Goal: Communication & Community: Answer question/provide support

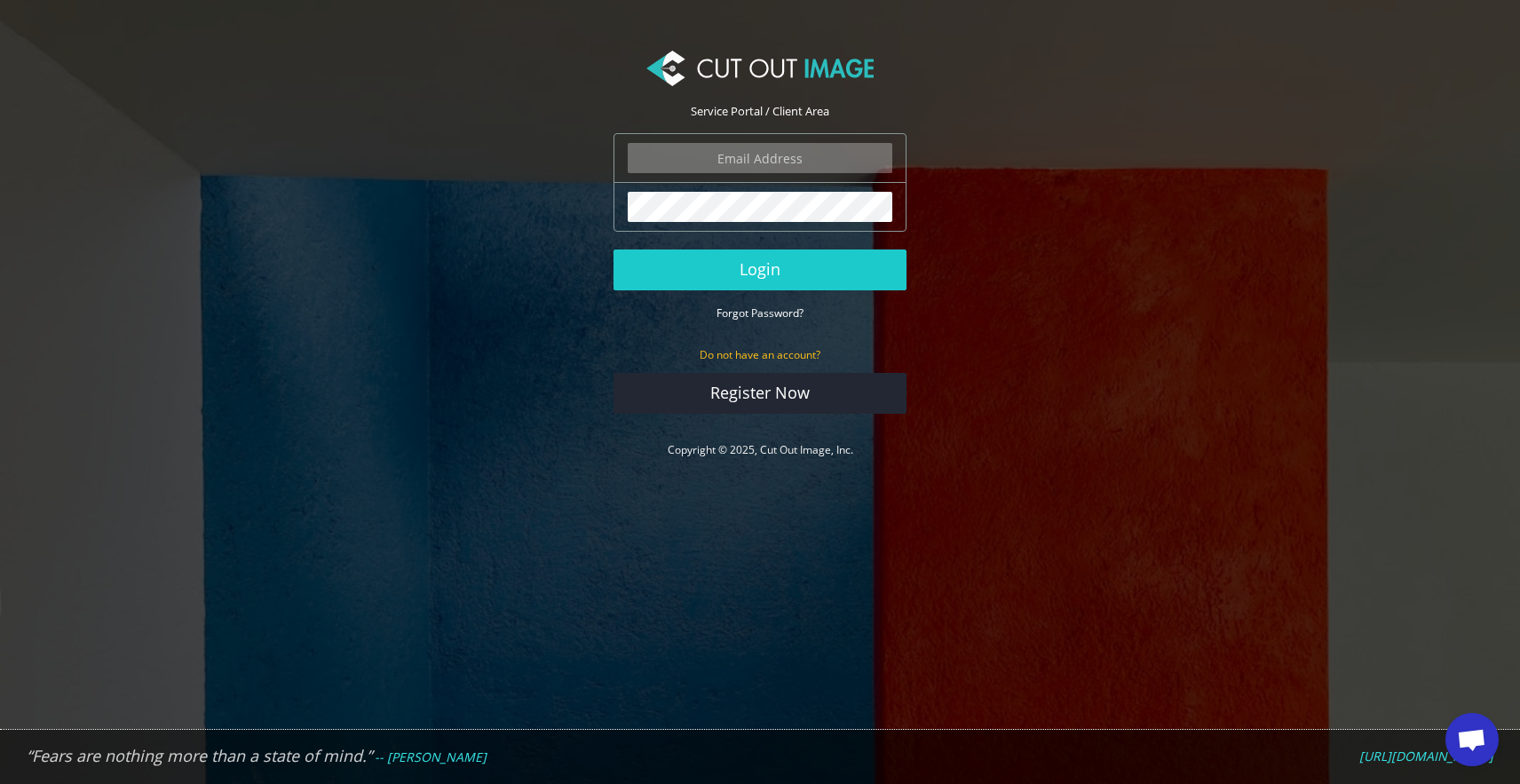
type input "info@noudotten.nl"
click at [760, 269] on button "Login" at bounding box center [760, 270] width 293 height 41
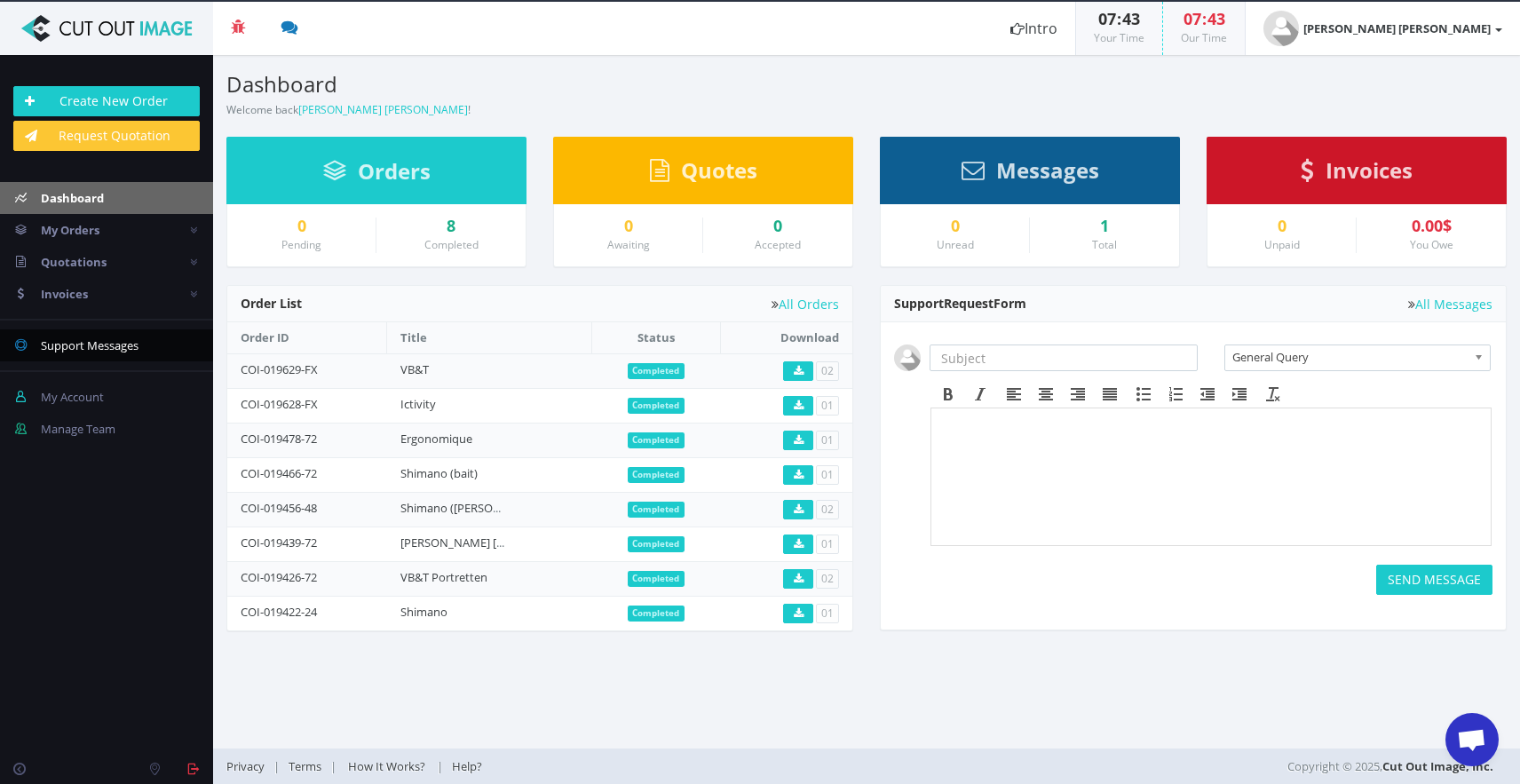
click at [133, 353] on link "0 Support Messages" at bounding box center [106, 345] width 213 height 32
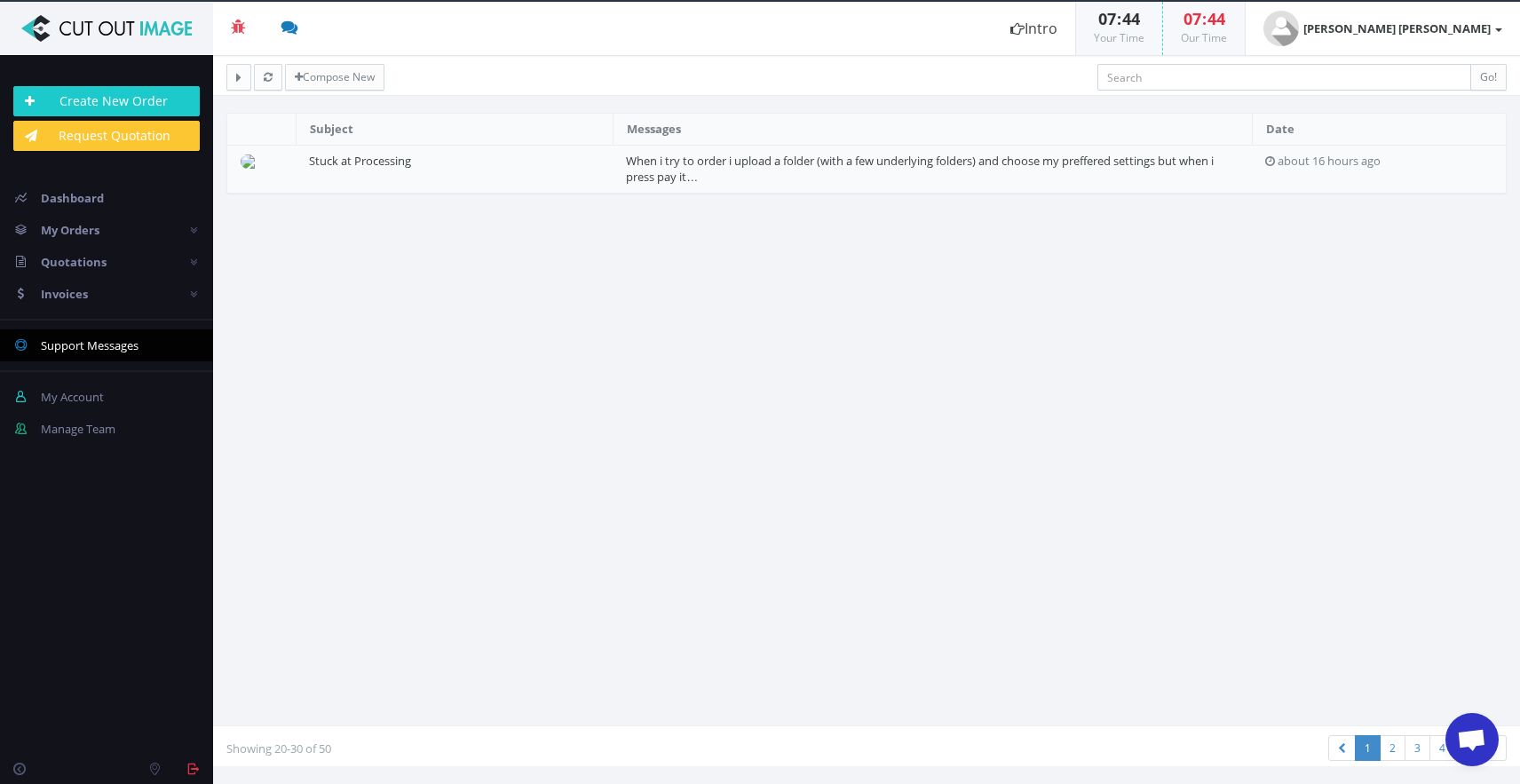
click at [144, 32] on img at bounding box center [107, 27] width 187 height 27
